Goal: Participate in discussion: Engage in conversation with other users on a specific topic

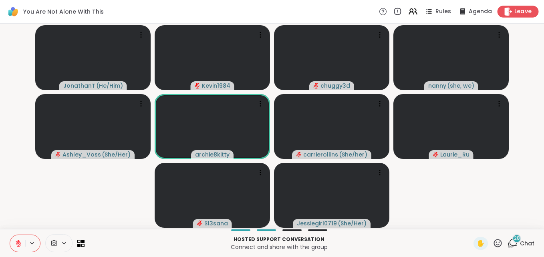
click at [518, 12] on span "Leave" at bounding box center [523, 12] width 18 height 8
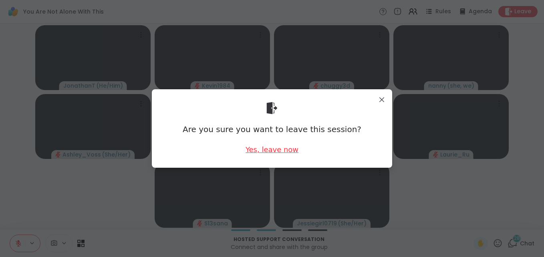
click at [274, 150] on div "Yes, leave now" at bounding box center [271, 150] width 53 height 10
